Goal: Answer question/provide support

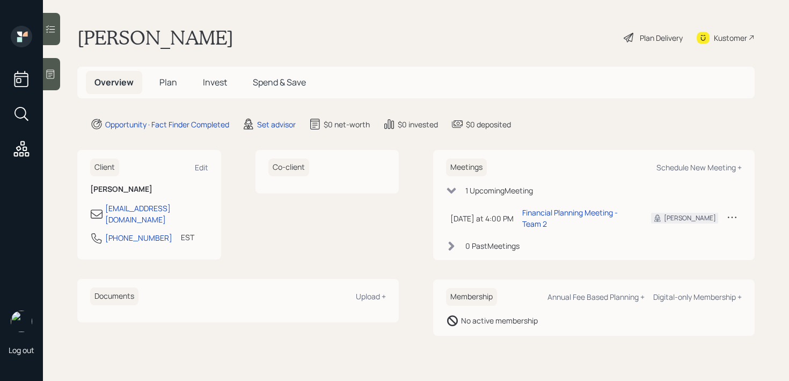
click at [68, 79] on main "[PERSON_NAME] Plan Delivery Kustomer Overview Plan Invest Spend & Save Opportun…" at bounding box center [416, 190] width 746 height 381
click at [59, 79] on div at bounding box center [51, 74] width 17 height 32
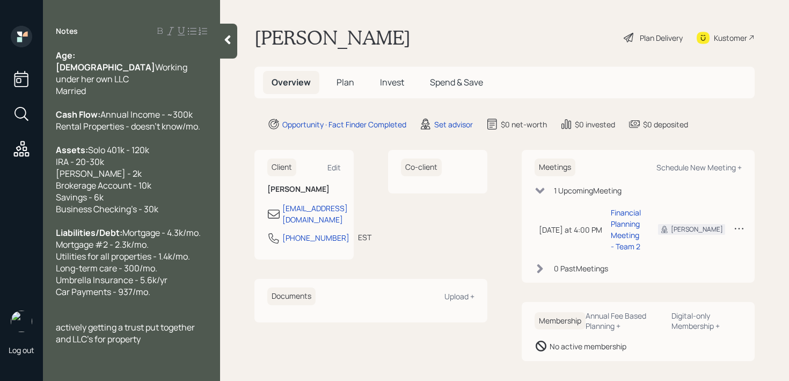
click at [61, 345] on span "actively getting a trust put together and LLC's for property" at bounding box center [126, 333] width 141 height 24
click at [154, 309] on div at bounding box center [131, 303] width 151 height 12
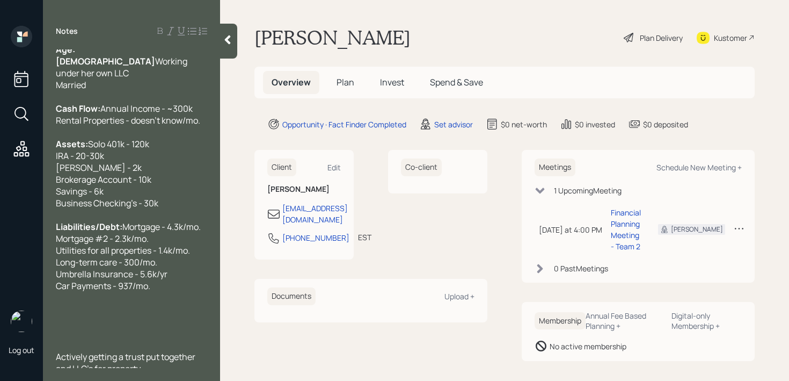
scroll to position [35, 0]
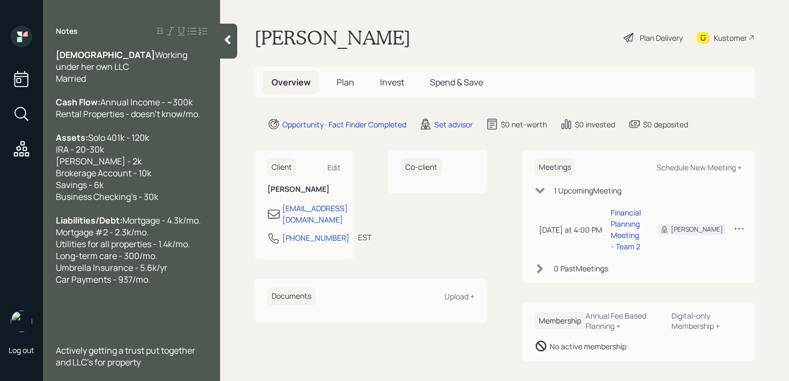
click at [157, 358] on div "Actively getting a trust put together and LLC's for property" at bounding box center [131, 356] width 151 height 24
click at [107, 364] on span "Actively getting a trust put together and LLC's for property with her lawyer" at bounding box center [129, 356] width 146 height 24
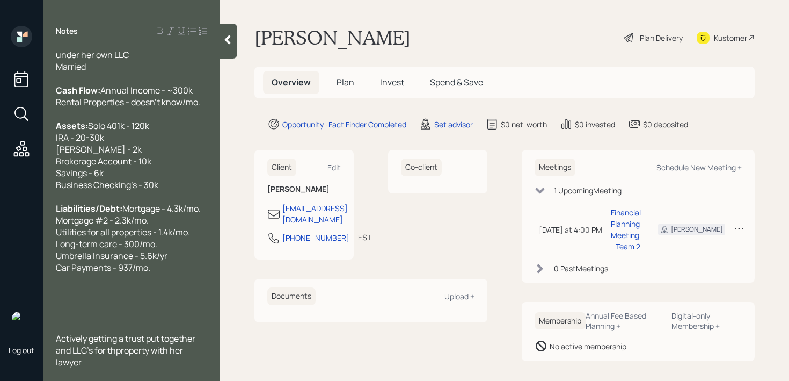
scroll to position [36, 0]
click at [113, 309] on div at bounding box center [131, 303] width 151 height 12
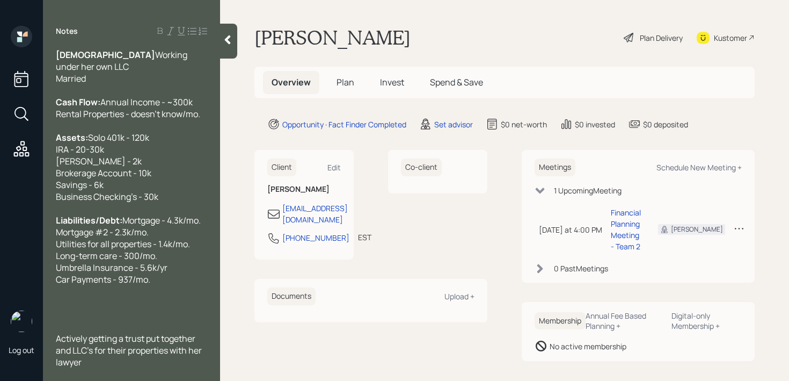
click at [118, 360] on div "Actively getting a trust put together and LLC's for their properties with her l…" at bounding box center [131, 349] width 151 height 35
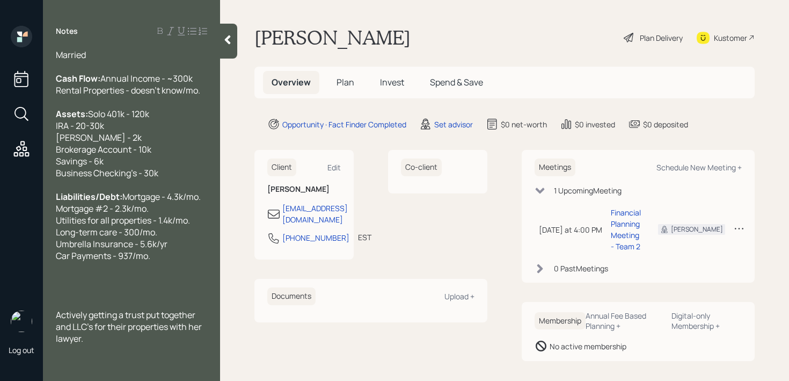
scroll to position [59, 0]
click at [132, 267] on div at bounding box center [131, 267] width 151 height 12
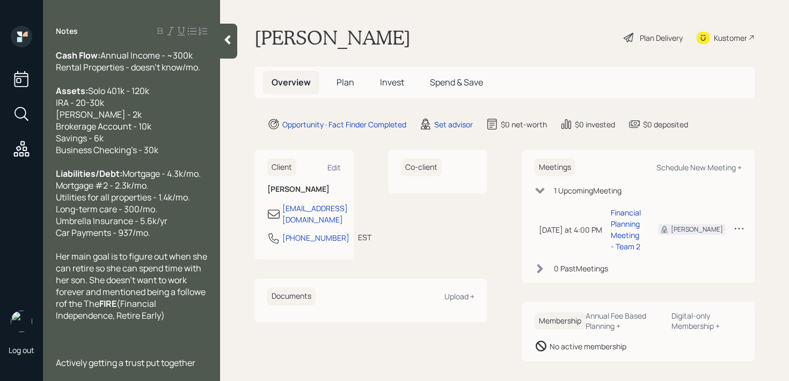
click at [116, 309] on span "FIRE" at bounding box center [107, 303] width 17 height 12
click at [98, 309] on span "Her main goal is to figure out when she can retire so she can spend time with h…" at bounding box center [132, 279] width 153 height 59
drag, startPoint x: 148, startPoint y: 327, endPoint x: 105, endPoint y: 328, distance: 42.9
click at [105, 309] on span "FIRE movement" at bounding box center [114, 303] width 64 height 12
click at [132, 321] on span "movement (Financial Independence, Retire Early)" at bounding box center [120, 309] width 129 height 24
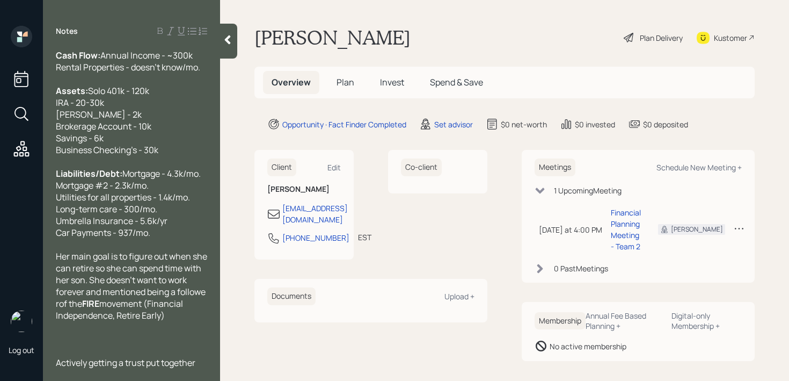
click at [61, 309] on span "Her main goal is to figure out when she can retire so she can spend time with h…" at bounding box center [132, 279] width 153 height 59
click at [204, 321] on span "movement (Financial Independence, Retire Early)" at bounding box center [131, 309] width 150 height 24
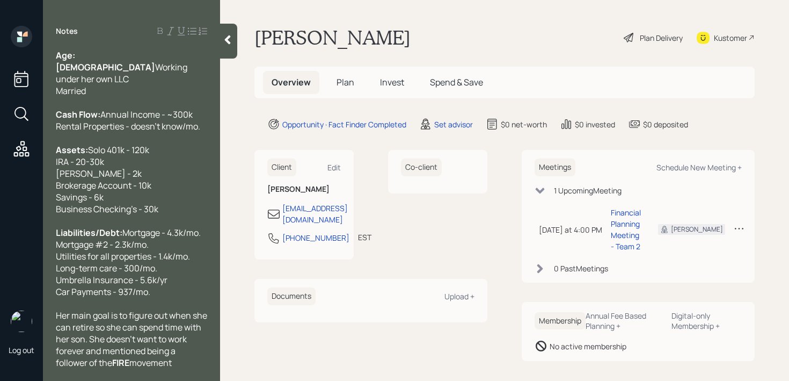
scroll to position [189, 0]
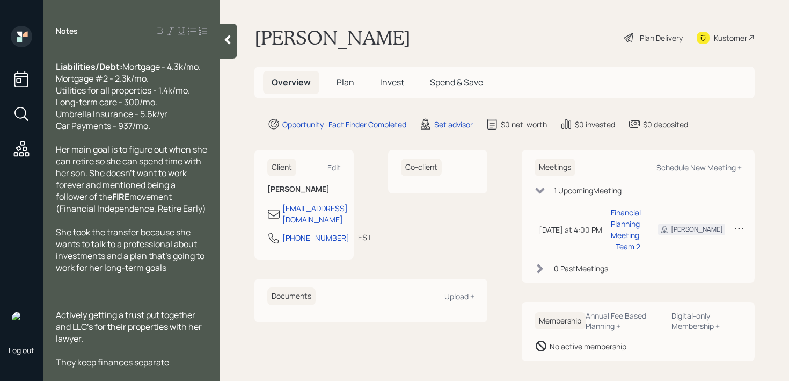
click at [111, 293] on div at bounding box center [131, 291] width 151 height 12
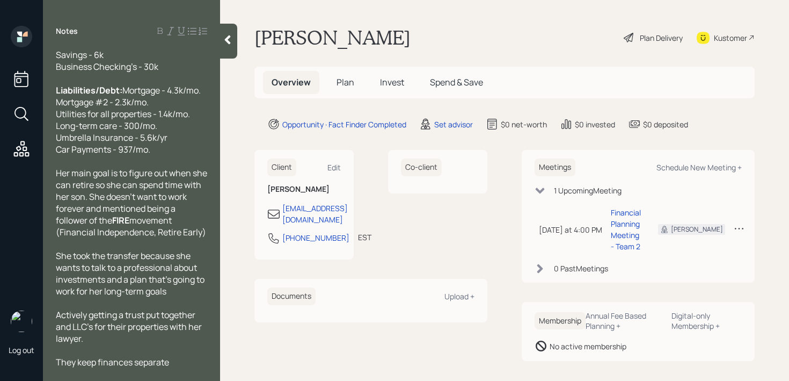
scroll to position [165, 0]
click at [230, 36] on icon at bounding box center [228, 39] width 6 height 9
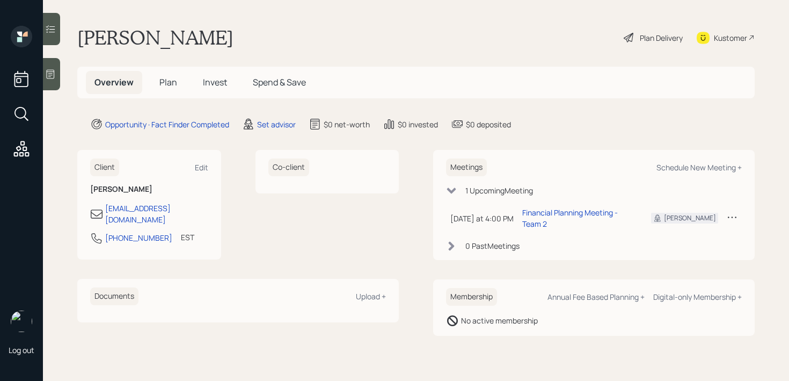
click at [378, 30] on div "[PERSON_NAME] Plan Delivery Kustomer" at bounding box center [415, 38] width 677 height 24
